Goal: Book appointment/travel/reservation

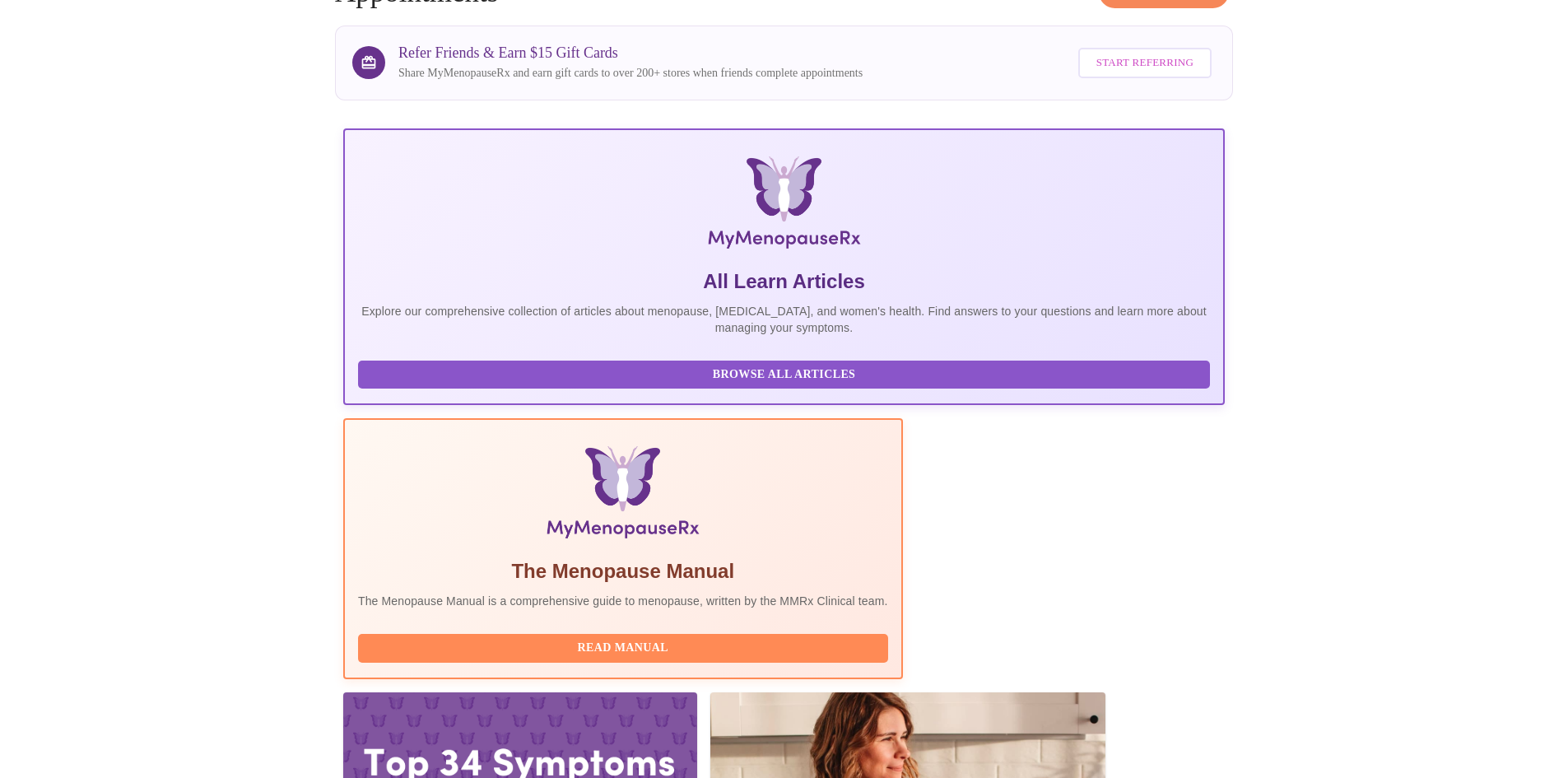
scroll to position [123, 0]
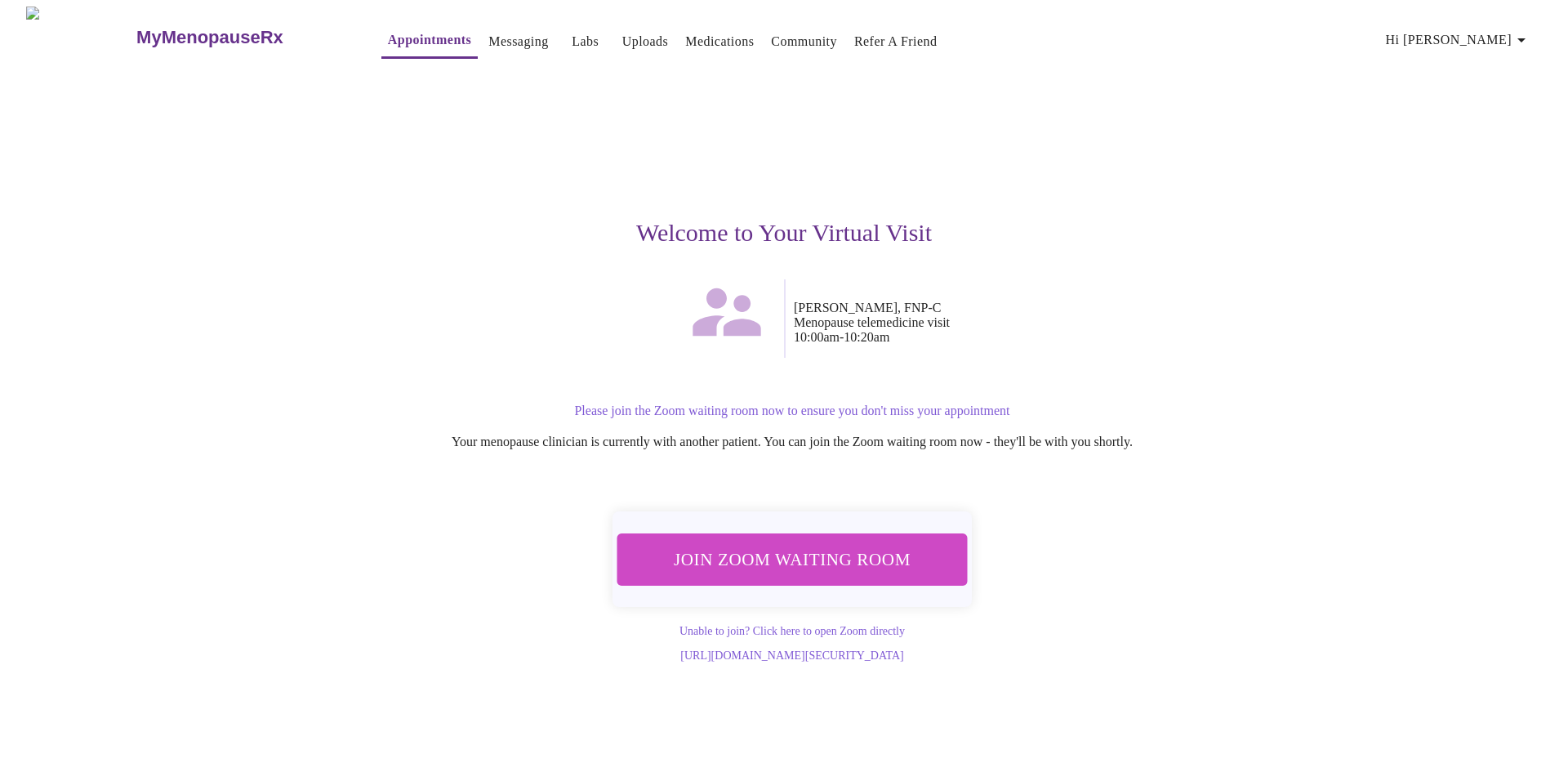
click at [824, 551] on span "Join Zoom Waiting Room" at bounding box center [792, 559] width 311 height 30
